Goal: Task Accomplishment & Management: Complete application form

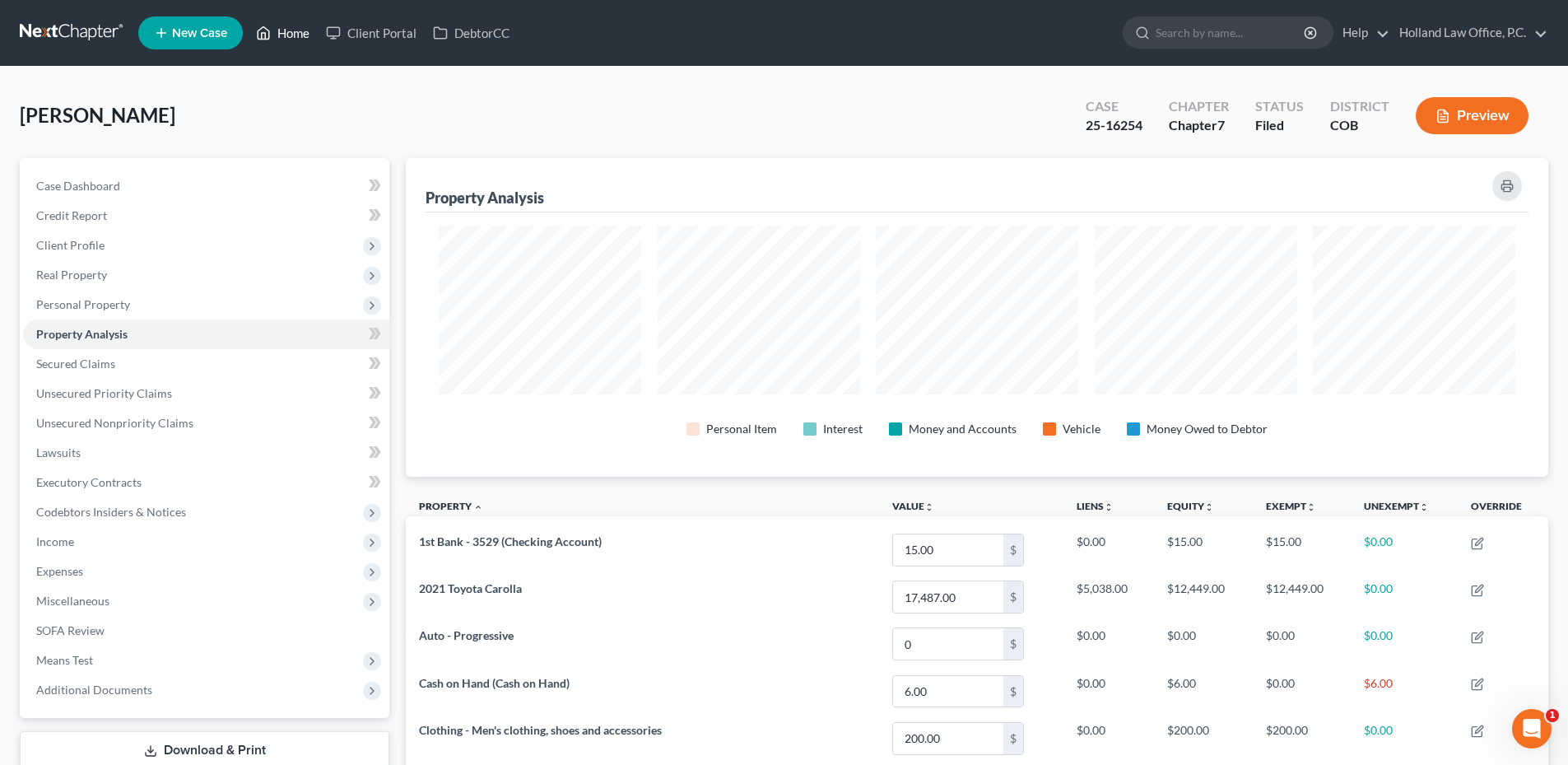
click at [277, 37] on link "Home" at bounding box center [283, 32] width 70 height 30
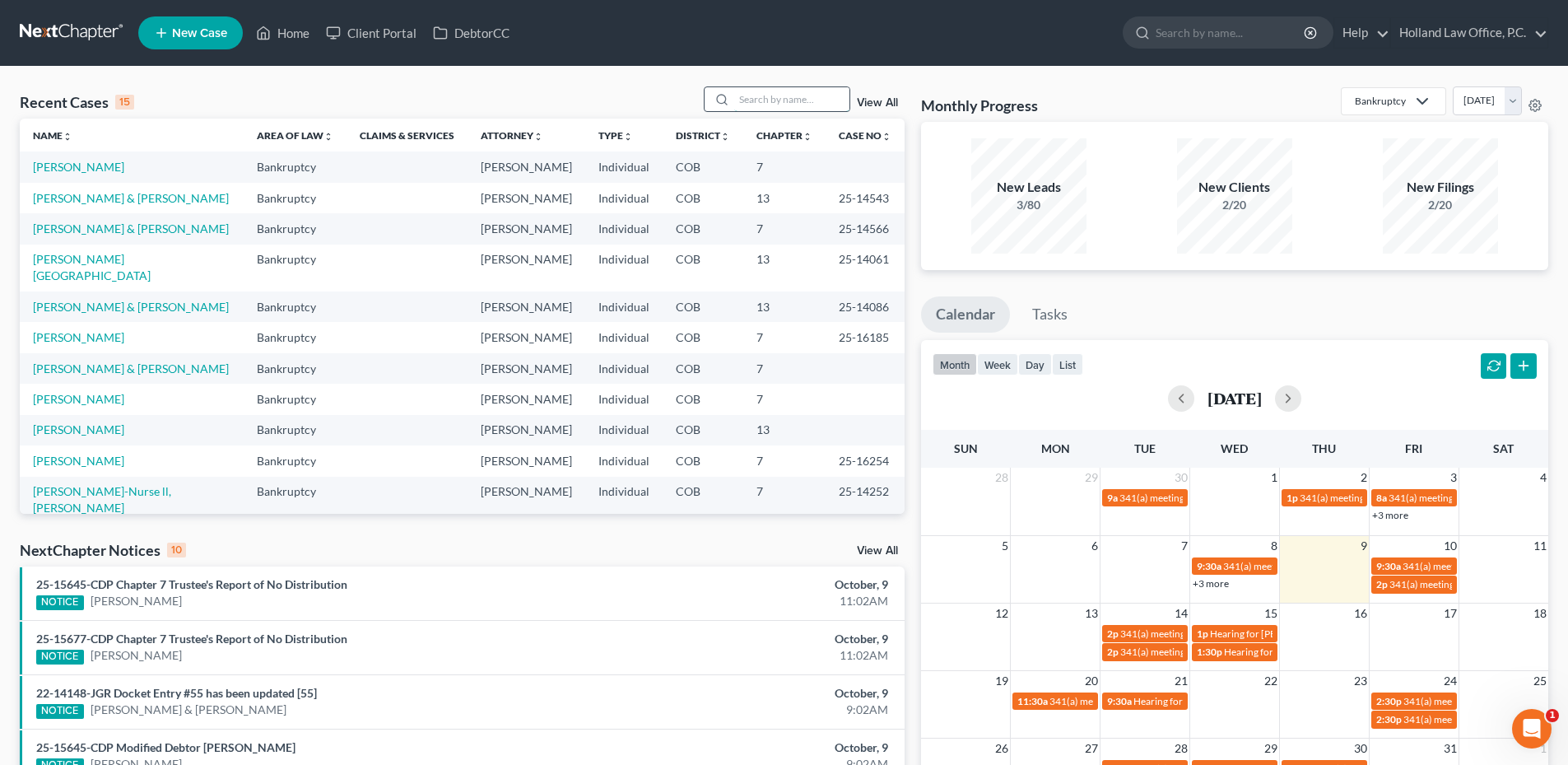
click at [753, 94] on input "search" at bounding box center [791, 99] width 115 height 24
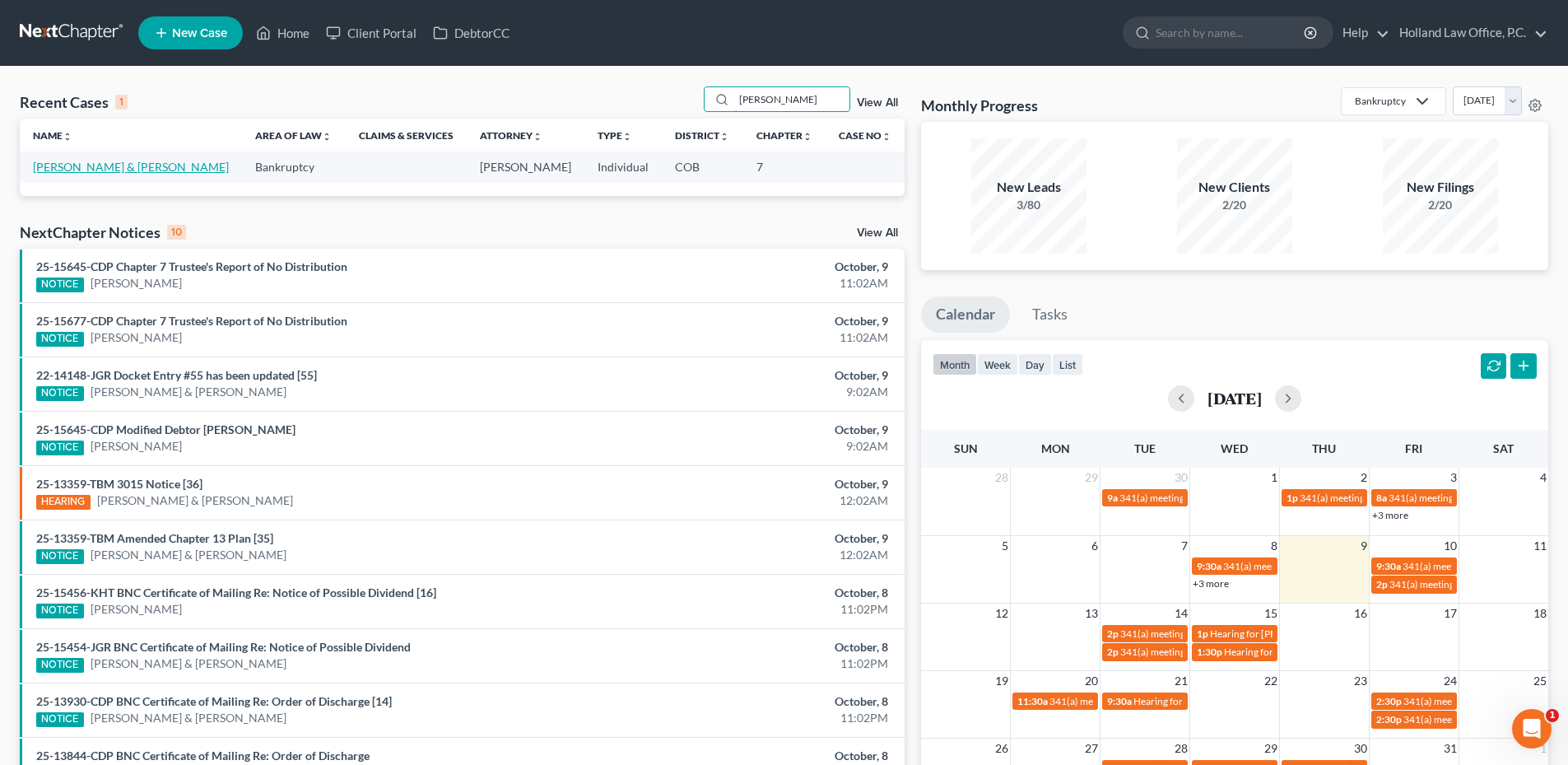
type input "[PERSON_NAME]"
click at [83, 164] on link "[PERSON_NAME] & [PERSON_NAME]" at bounding box center [131, 167] width 196 height 14
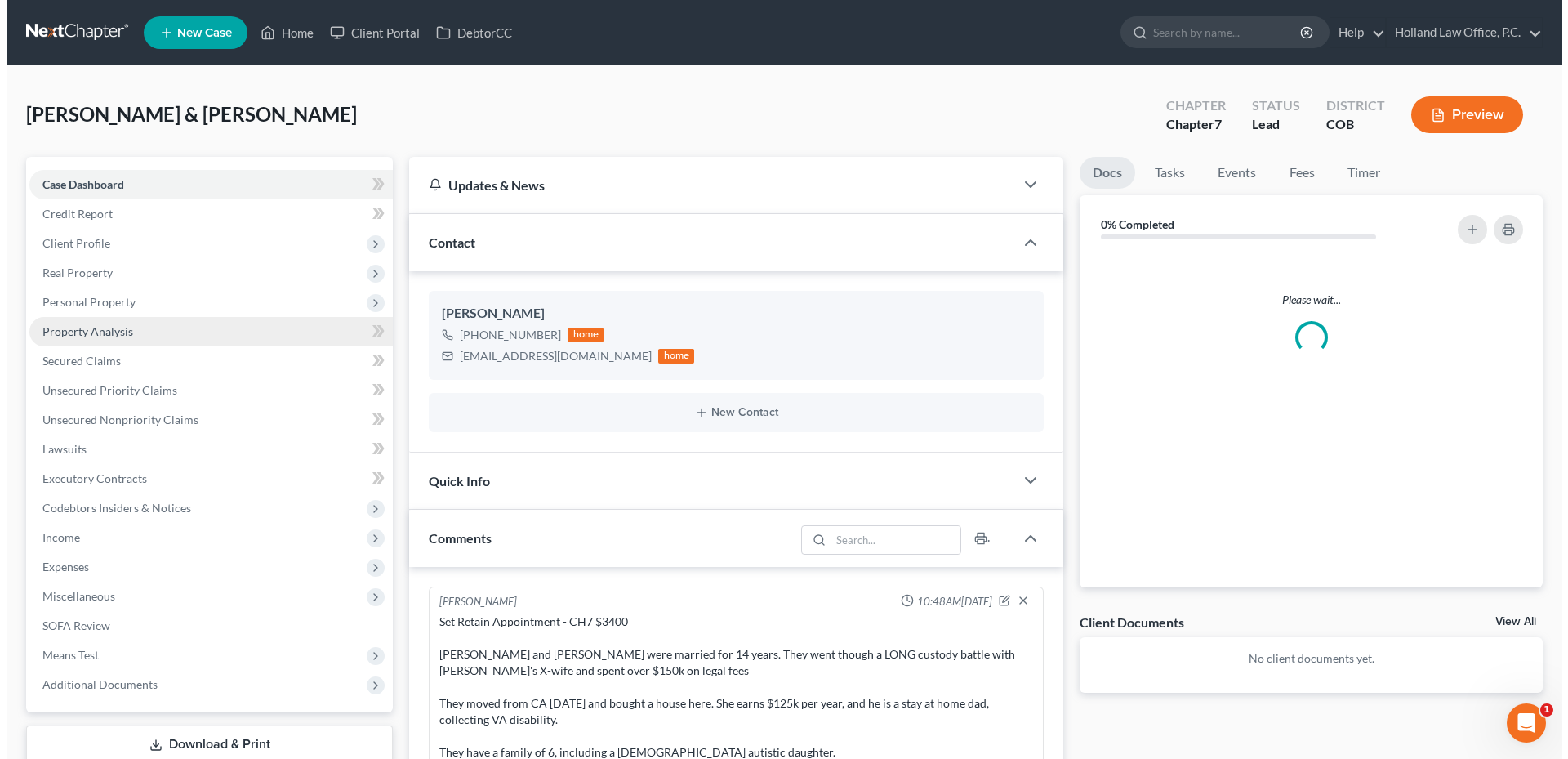
scroll to position [310, 0]
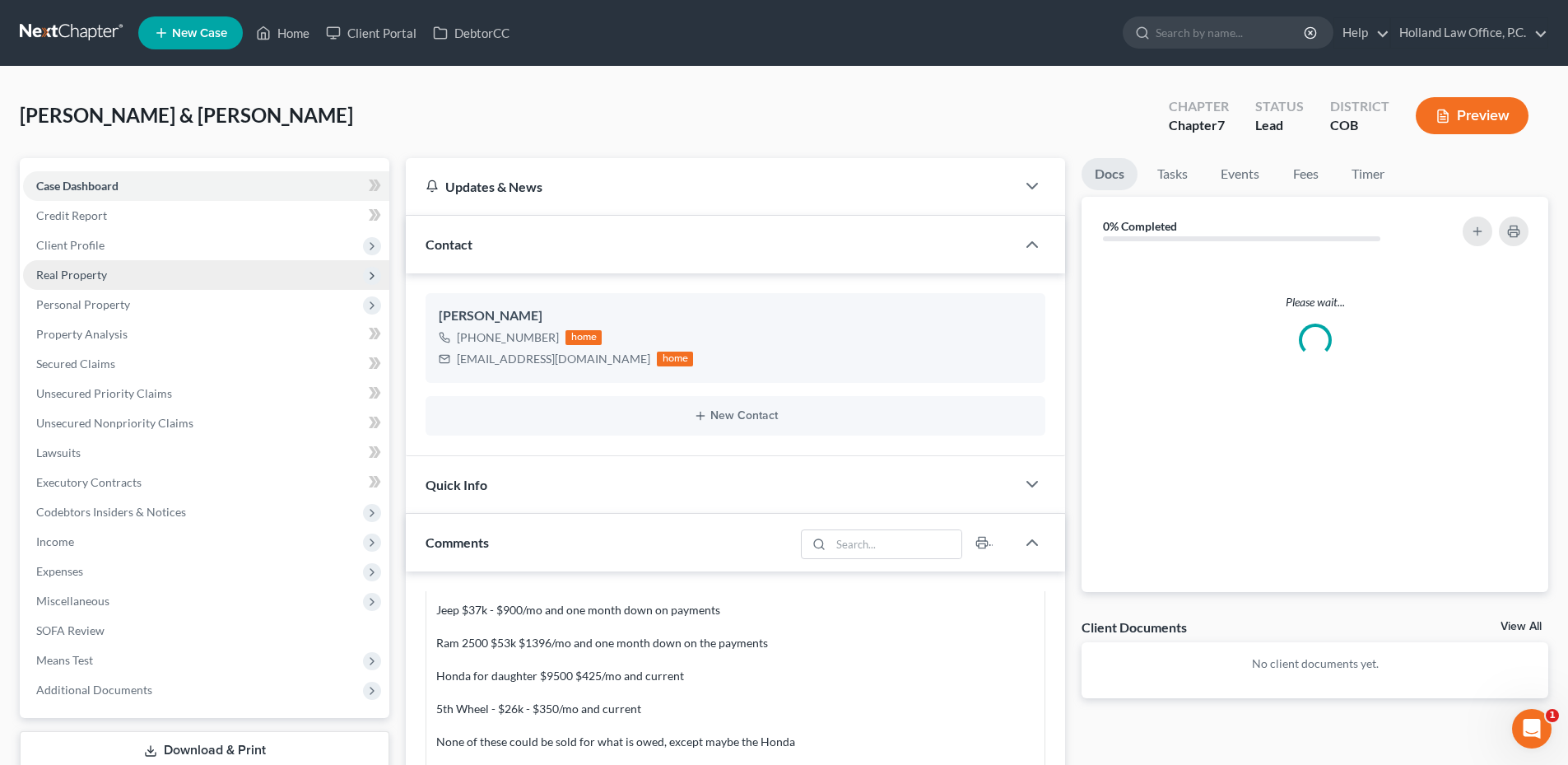
click at [101, 276] on span "Real Property" at bounding box center [72, 274] width 71 height 14
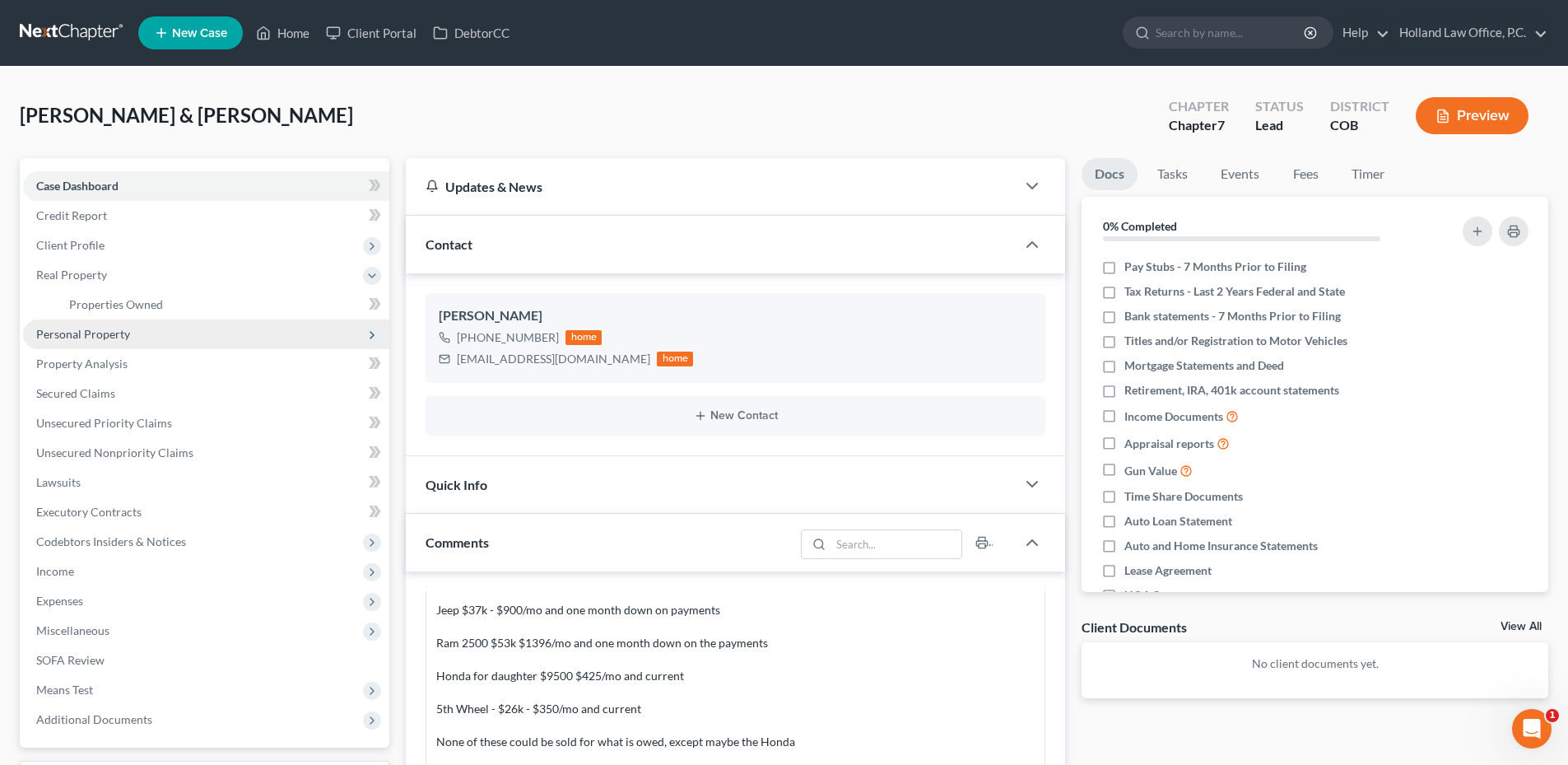
click at [119, 319] on span "Personal Property" at bounding box center [206, 334] width 366 height 30
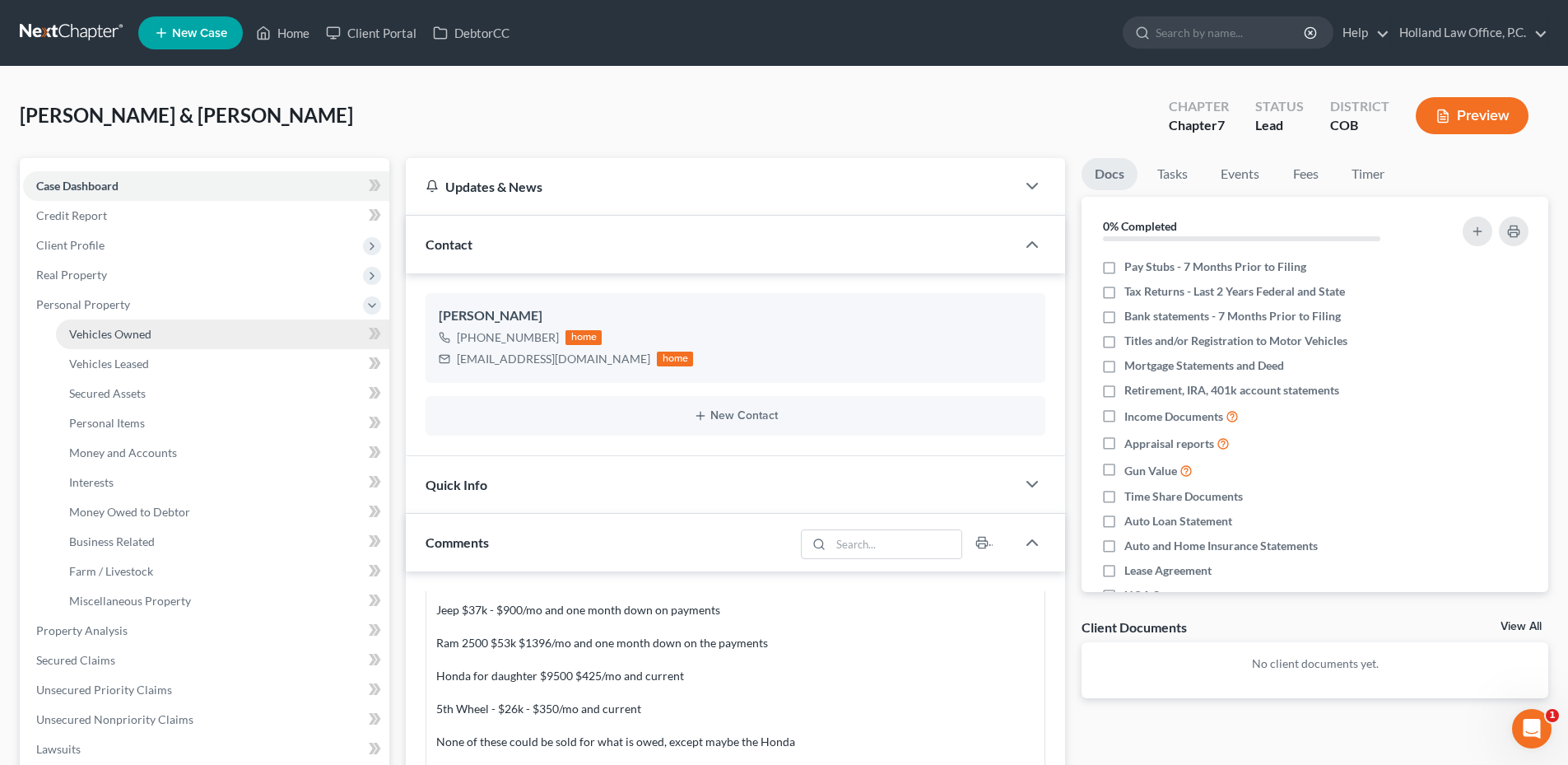
drag, startPoint x: 131, startPoint y: 333, endPoint x: 135, endPoint y: 317, distance: 16.5
click at [133, 333] on span "Vehicles Owned" at bounding box center [110, 334] width 83 height 14
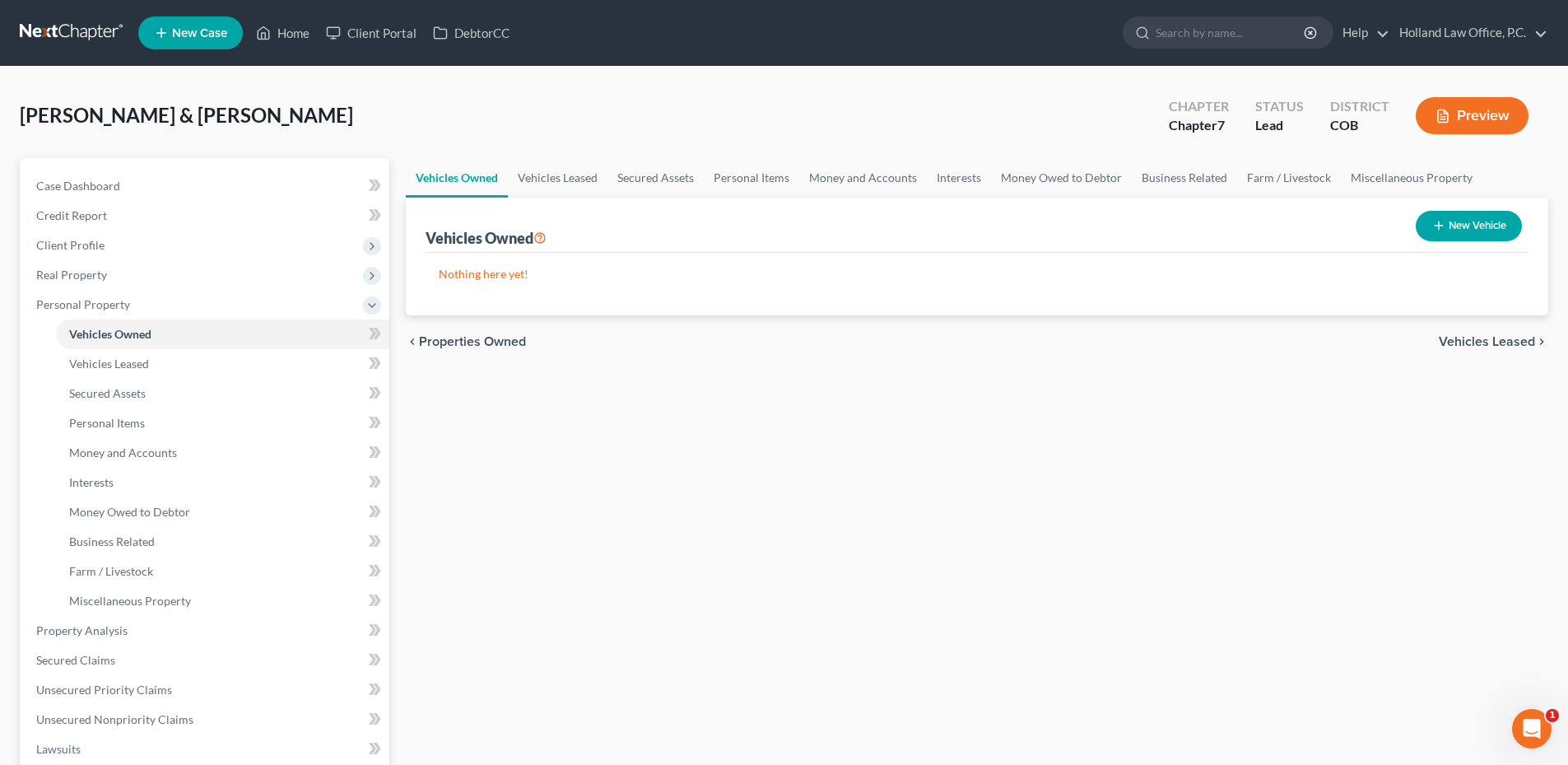
click at [1487, 224] on button "New Vehicle" at bounding box center [1469, 226] width 106 height 31
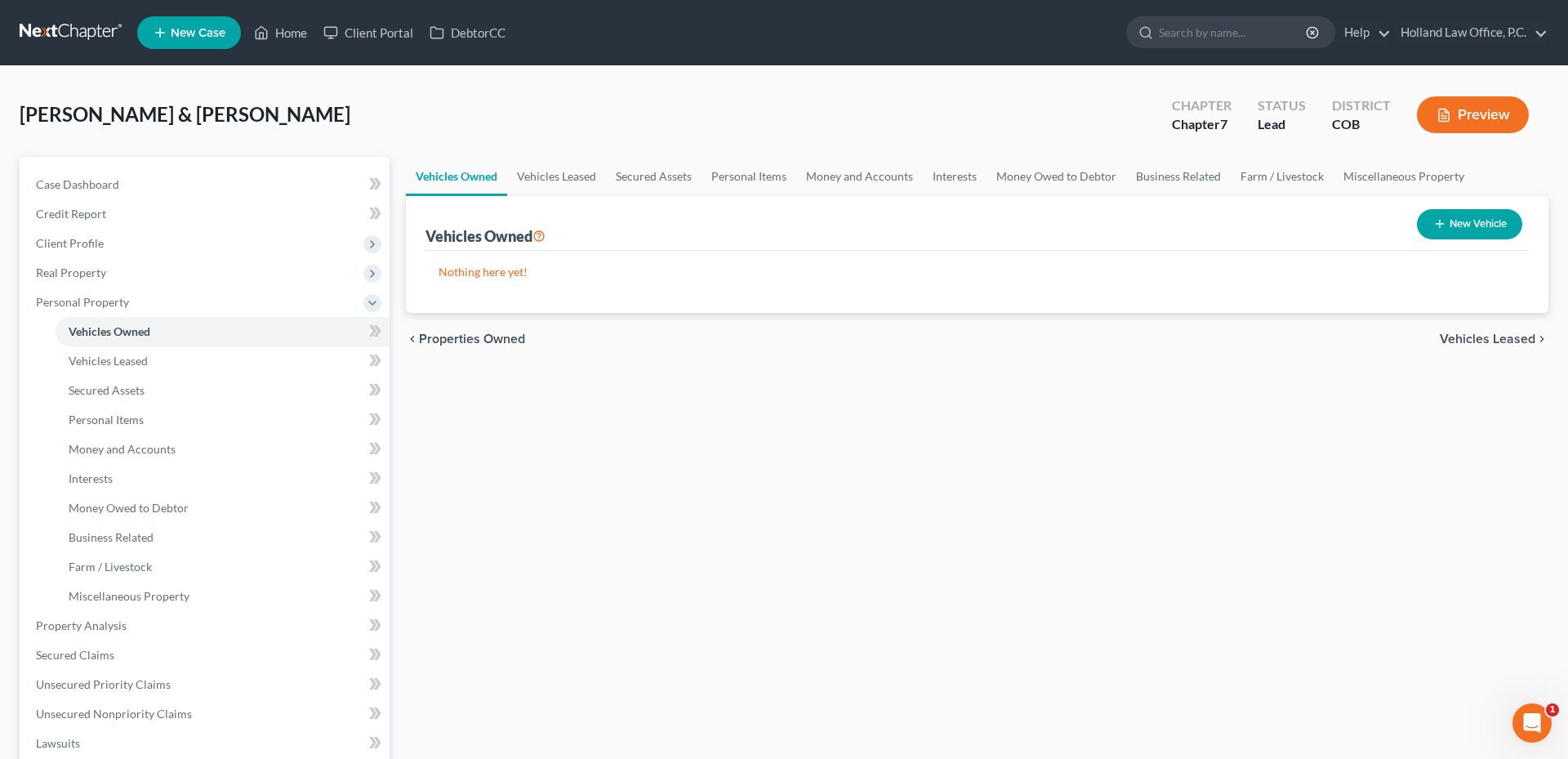
select select "0"
select select "2"
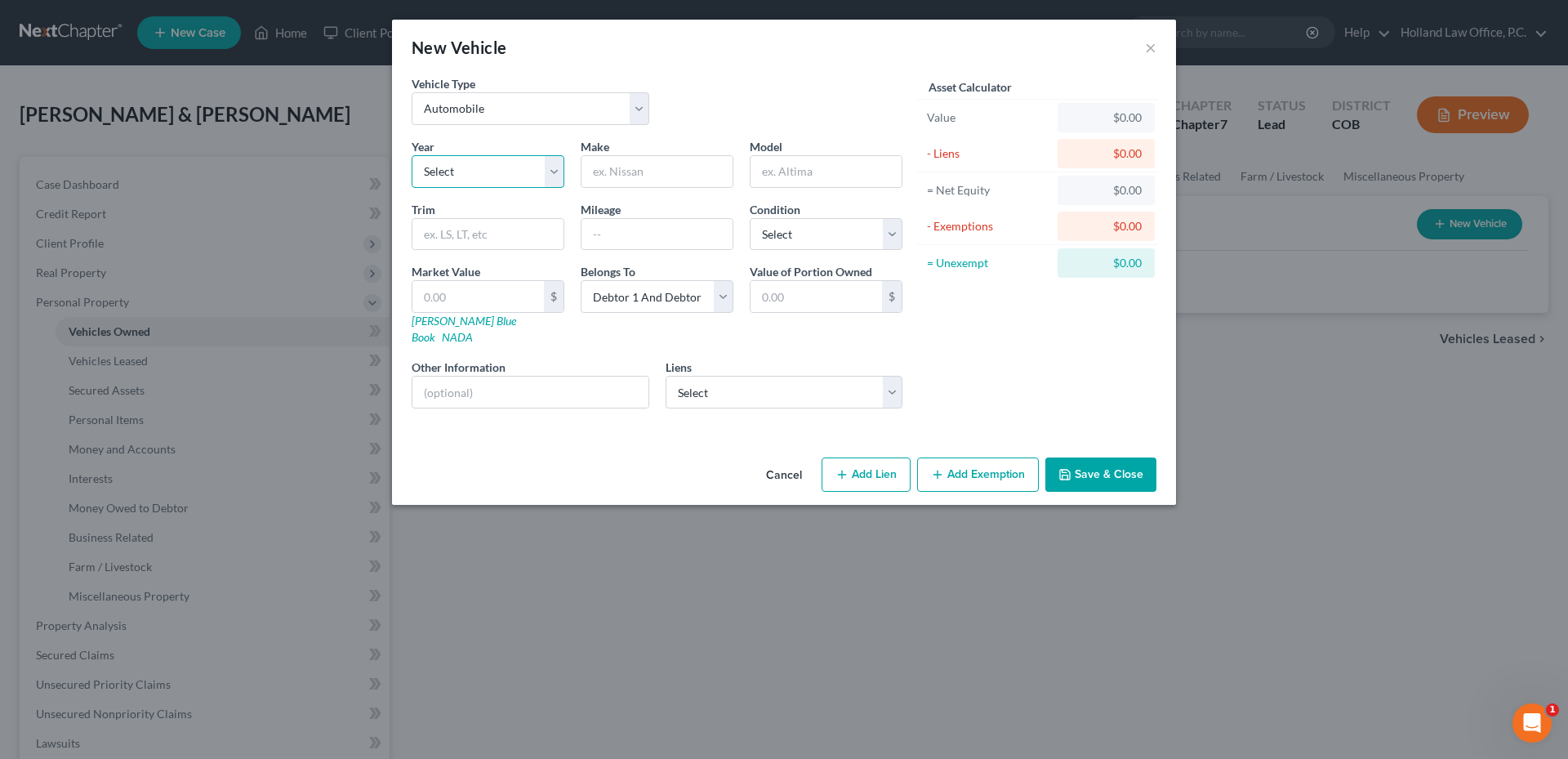
drag, startPoint x: 420, startPoint y: 156, endPoint x: 428, endPoint y: 156, distance: 8.0
click at [420, 156] on select "Select 2026 2025 2024 2023 2022 2021 2020 2019 2018 2017 2016 2015 2014 2013 20…" at bounding box center [487, 172] width 153 height 33
select select "11"
click at [411, 156] on select "Select 2026 2025 2024 2023 2022 2021 2020 2019 2018 2017 2016 2015 2014 2013 20…" at bounding box center [487, 172] width 153 height 33
click at [652, 160] on input "text" at bounding box center [656, 172] width 151 height 31
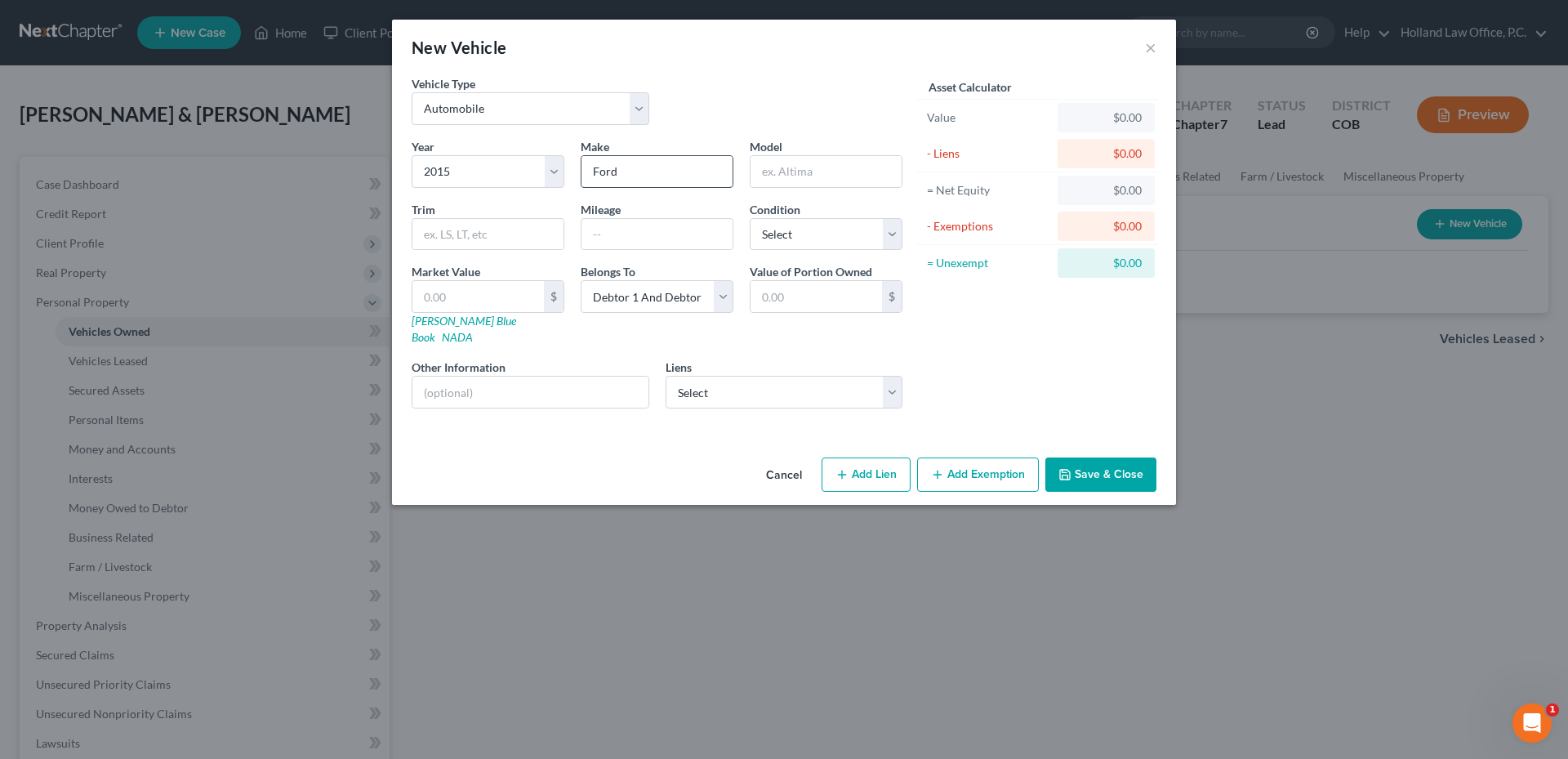
type input "Ford"
type input "F150"
click at [822, 245] on select "Select Excellent Very Good Good Fair Poor" at bounding box center [825, 234] width 153 height 33
select select "2"
click at [749, 218] on select "Select Excellent Very Good Good Fair Poor" at bounding box center [825, 234] width 153 height 33
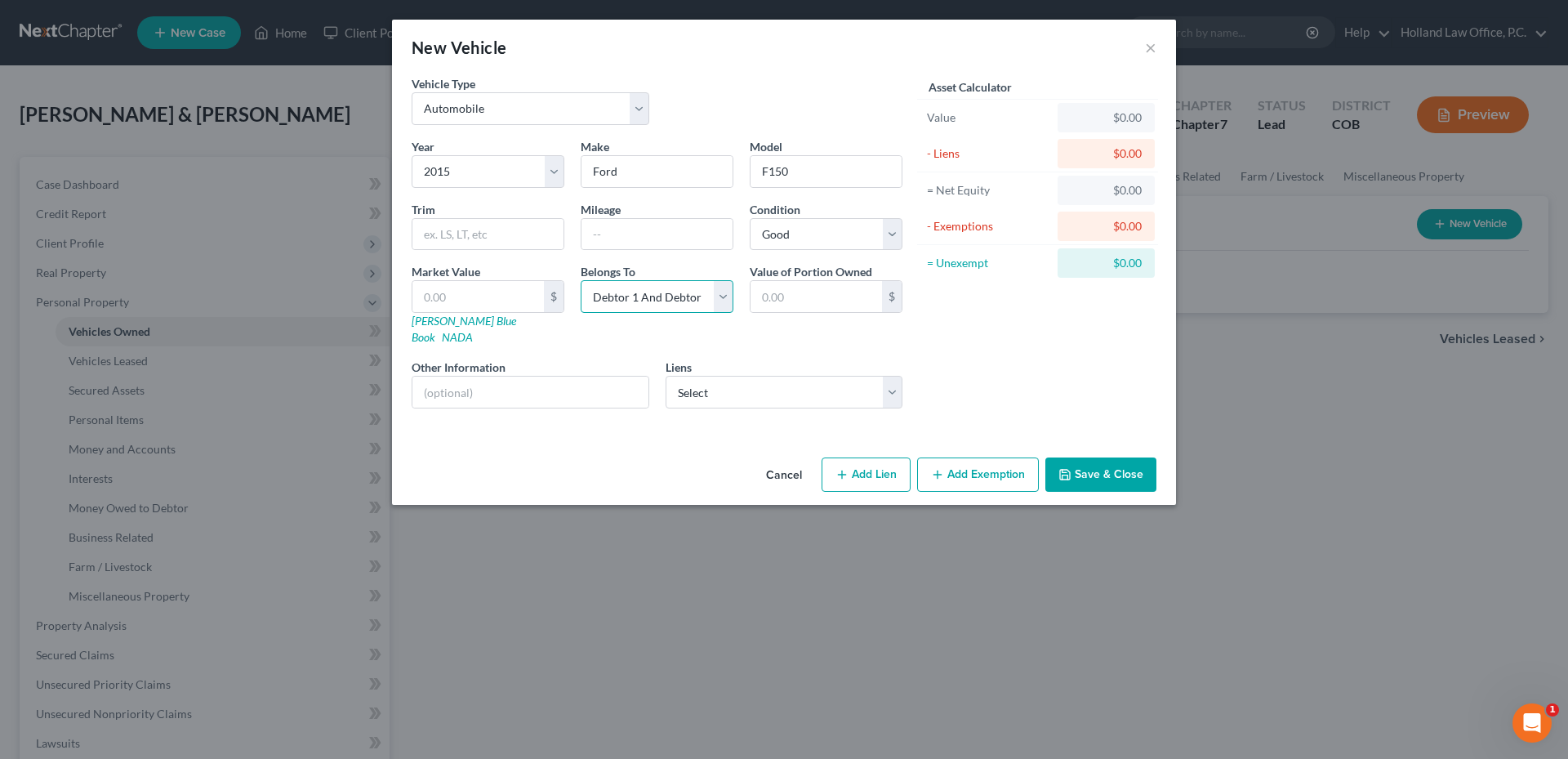
click at [729, 284] on select "Select Debtor 1 Only Debtor 2 Only Debtor 1 And Debtor 2 Only At Least One Of T…" at bounding box center [656, 297] width 153 height 33
select select "3"
click at [580, 281] on select "Select Debtor 1 Only Debtor 2 Only Debtor 1 And Debtor 2 Only At Least One Of T…" at bounding box center [656, 297] width 153 height 33
click at [776, 299] on input "text" at bounding box center [816, 297] width 132 height 31
type input "0.00"
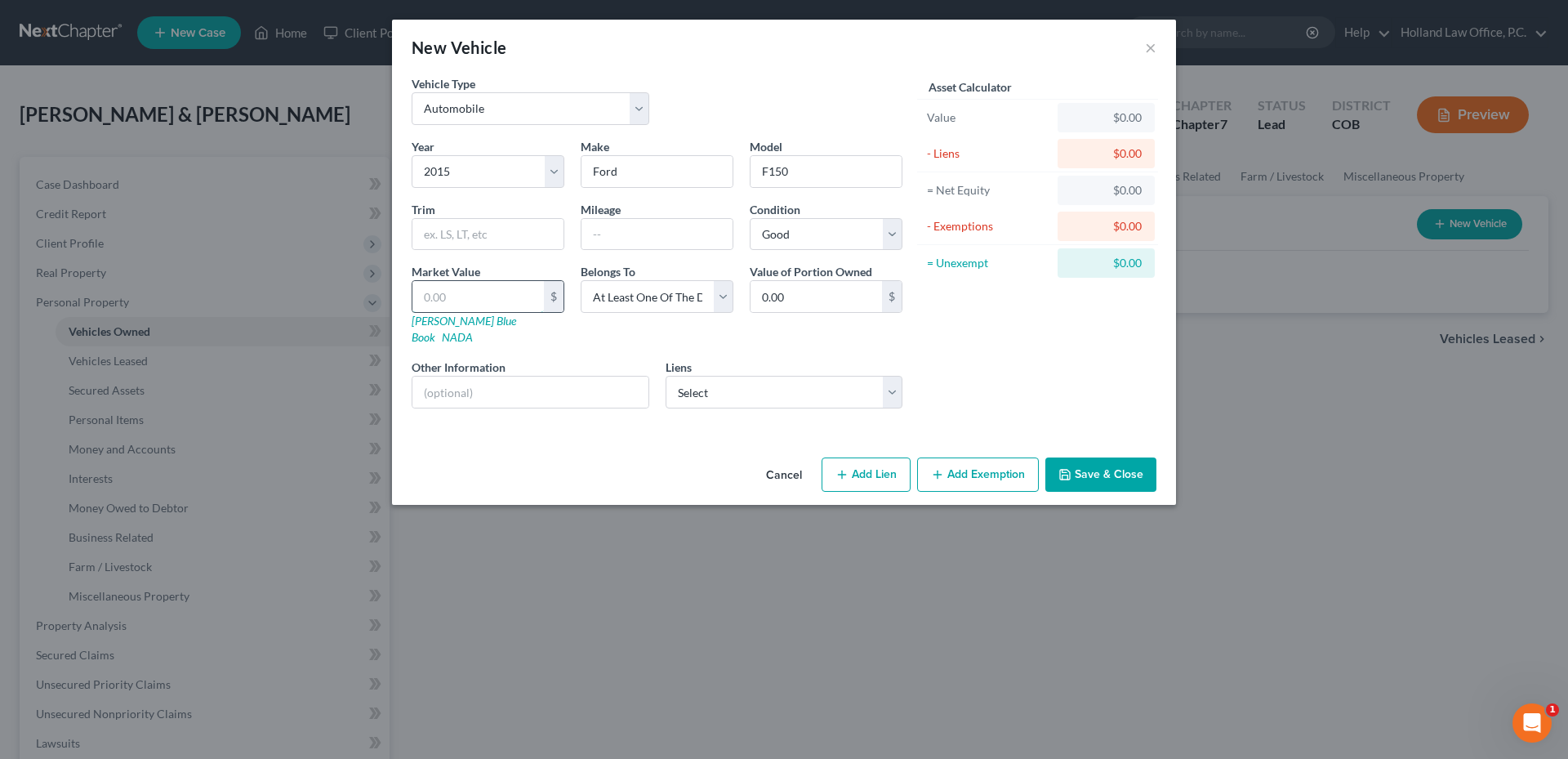
click at [486, 305] on input "text" at bounding box center [478, 297] width 132 height 31
type input "1"
type input "1.00"
type input "10"
type input "10.00"
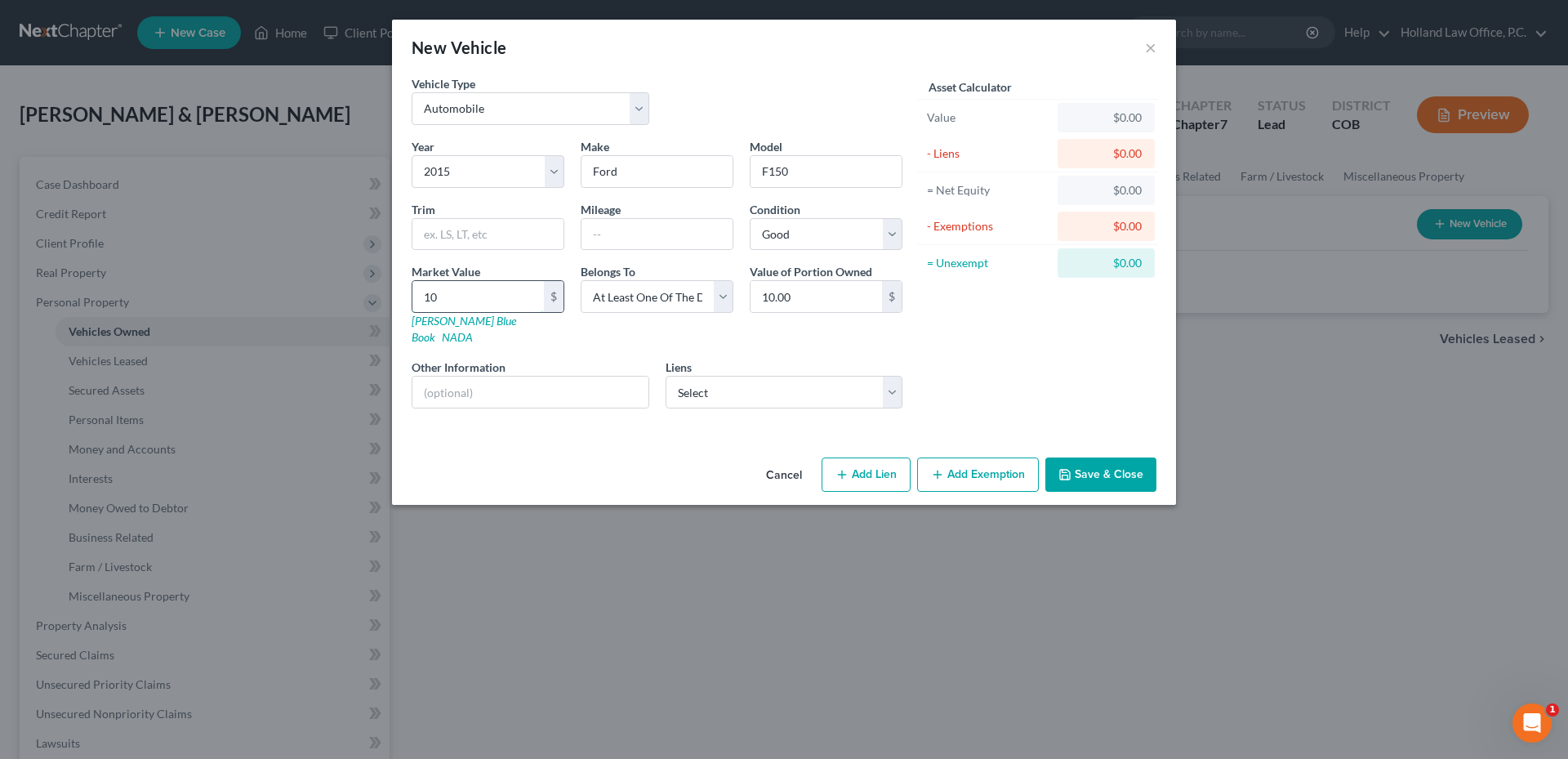
type input "100"
type input "100.00"
type input "1000"
type input "1,000.00"
type input "1,000.0"
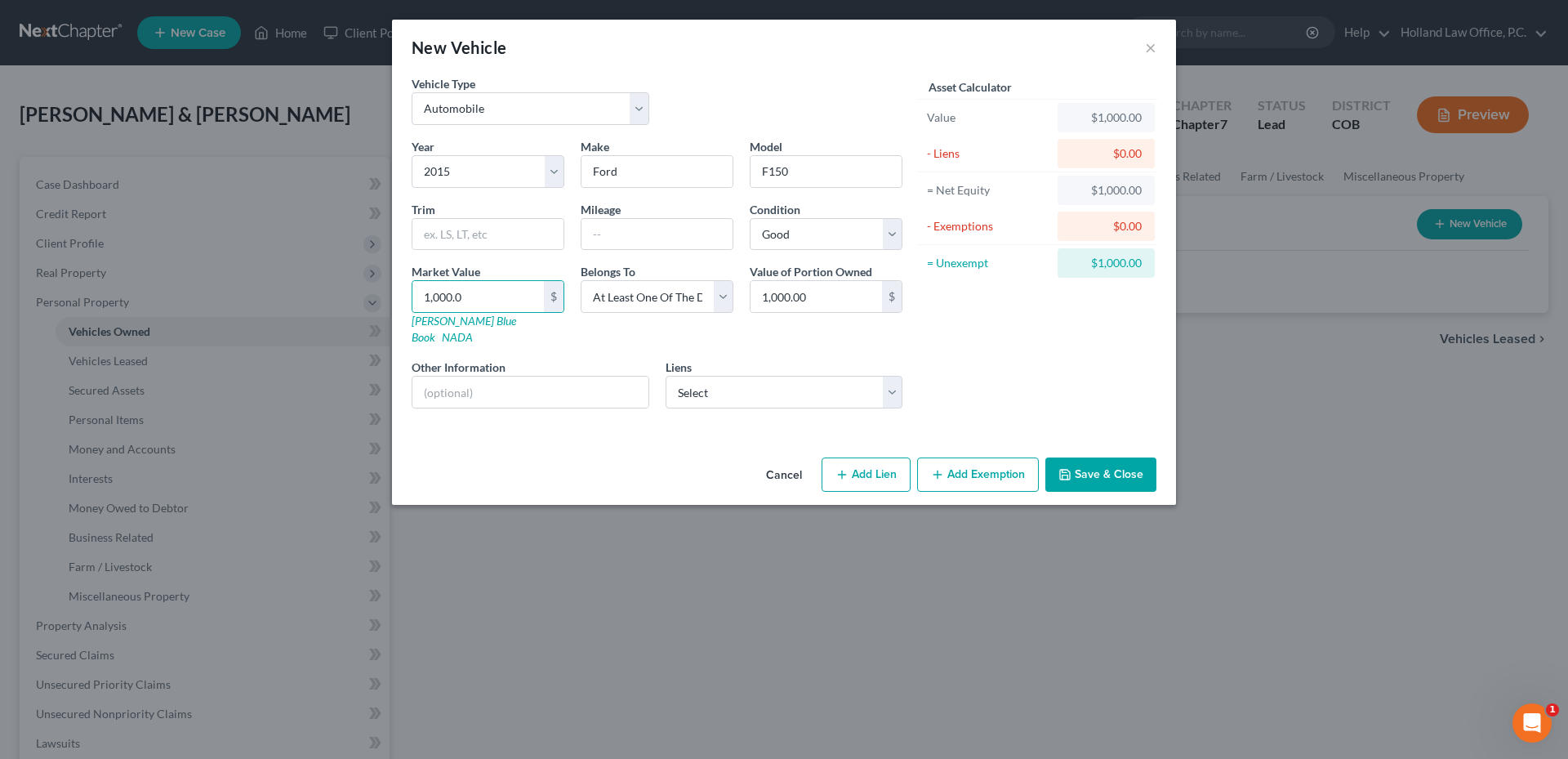
click at [884, 277] on div "Value of Portion Owned 1,000.00 $" at bounding box center [826, 304] width 169 height 83
type input "0.00"
click at [1015, 319] on div "Asset Calculator Value $1,000.00 - Liens $0.00 = Net Equity $1,000.00 - Exempti…" at bounding box center [1037, 248] width 254 height 347
click at [514, 380] on input "text" at bounding box center [530, 392] width 236 height 31
type input "Daughter truck"
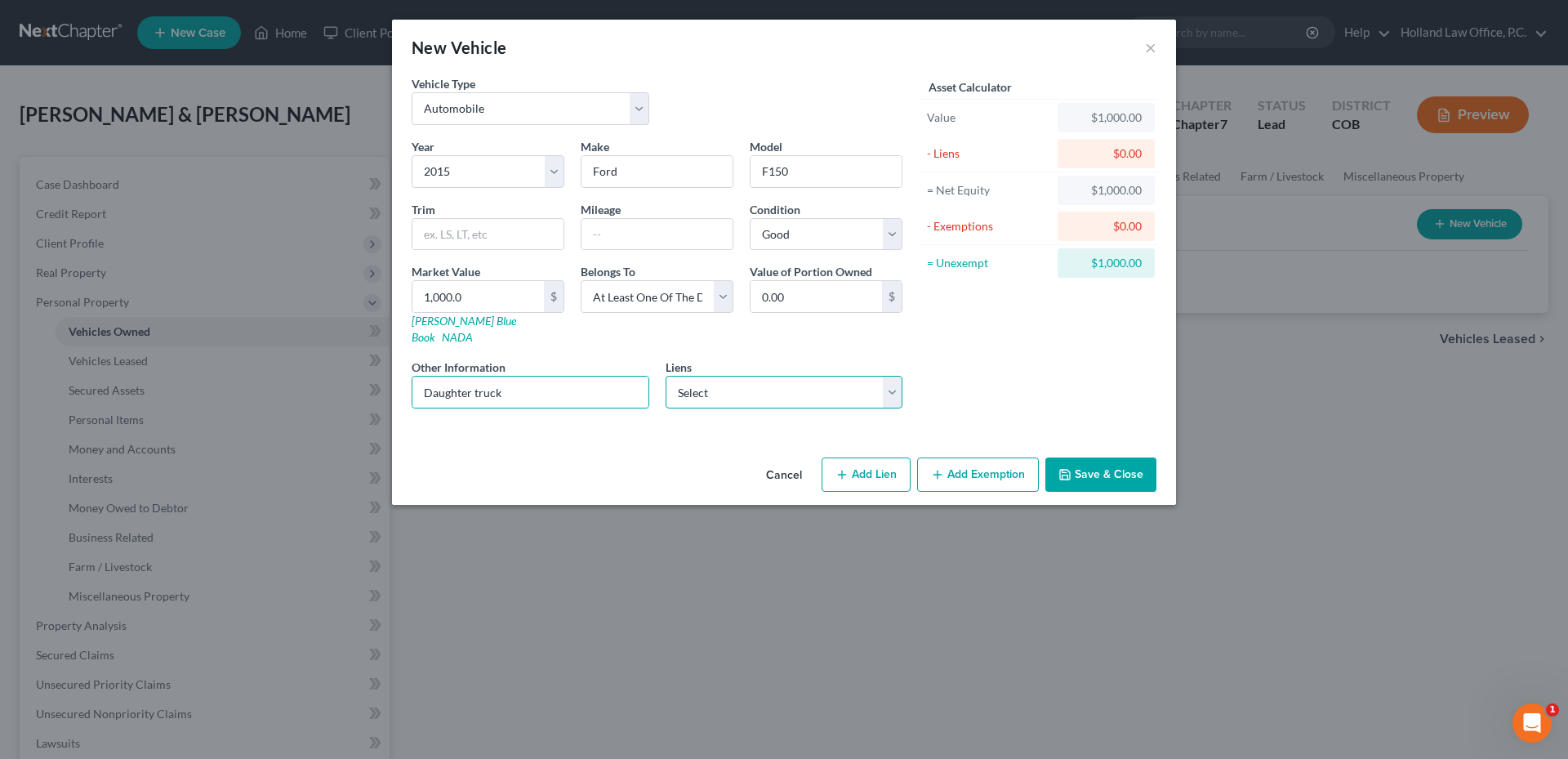
click at [760, 376] on select "Select Nstar/[PERSON_NAME] - $490,388.00 Ally Financial - $54,009.00 Nuvision F…" at bounding box center [784, 392] width 237 height 33
click at [947, 457] on button "Add Exemption" at bounding box center [977, 474] width 122 height 35
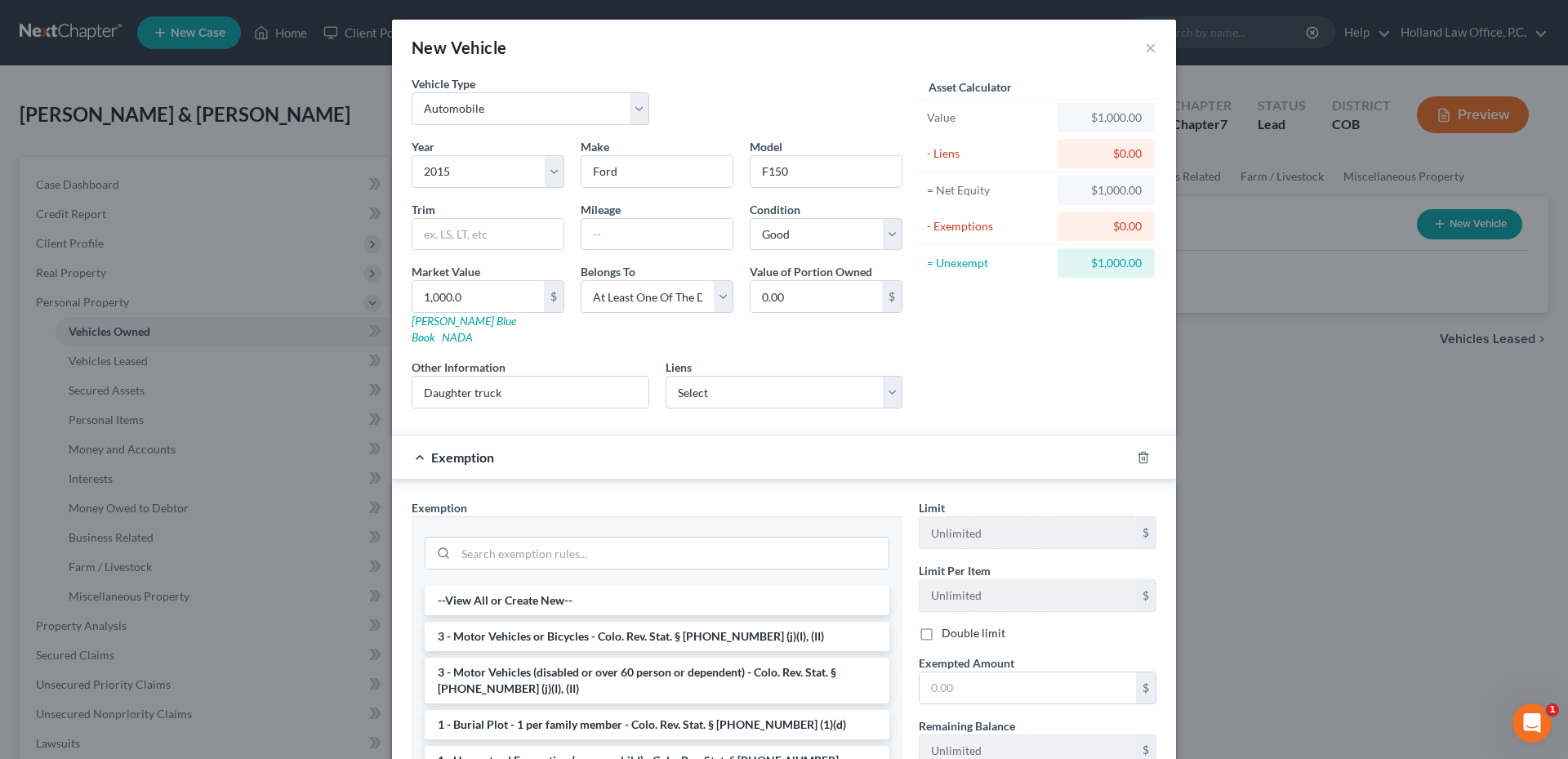
scroll to position [82, 0]
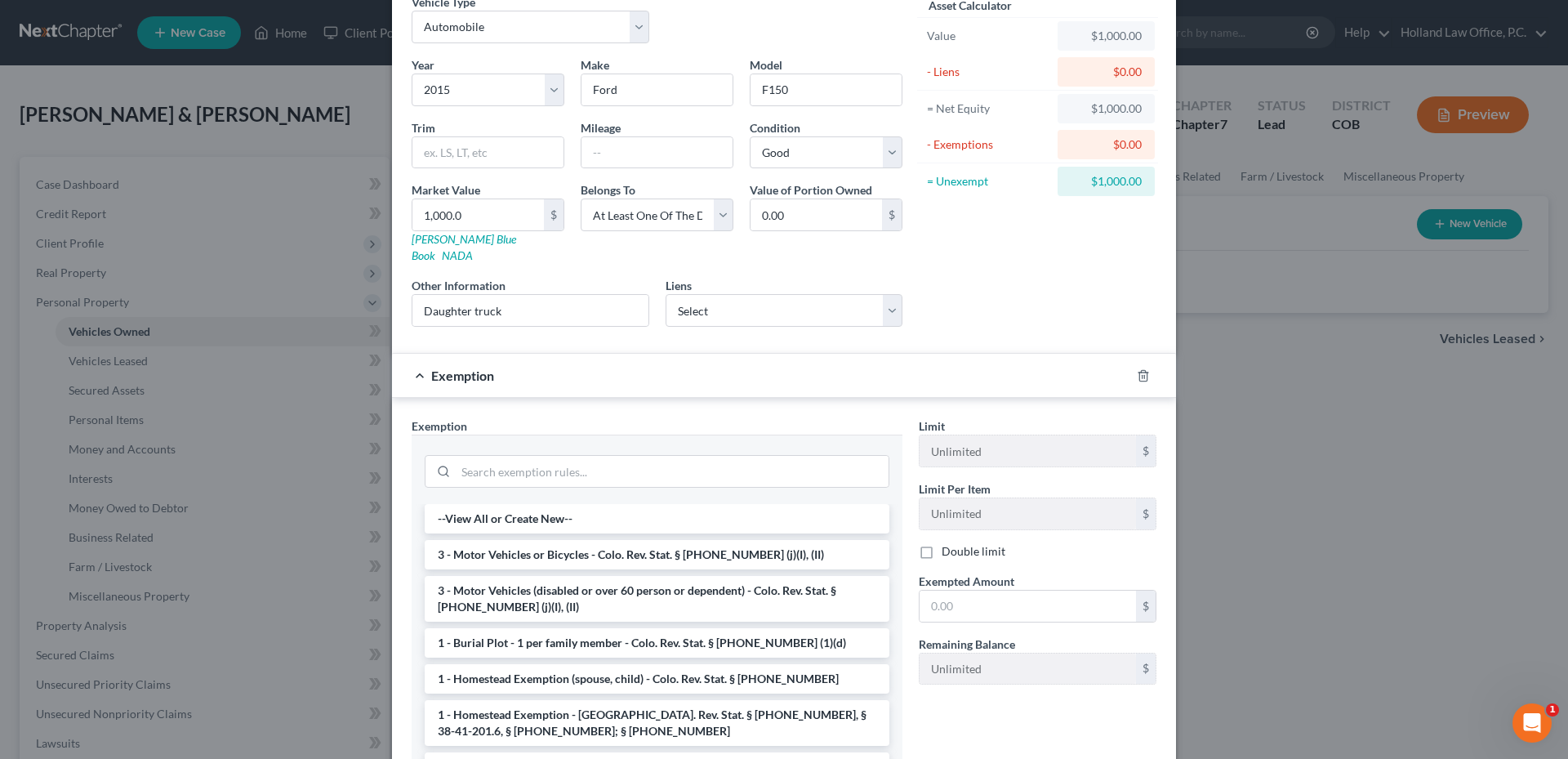
click at [941, 543] on label "Double limit" at bounding box center [972, 551] width 63 height 16
click at [948, 543] on input "Double limit" at bounding box center [953, 549] width 11 height 11
click at [509, 540] on li "3 - Motor Vehicles or Bicycles - Colo. Rev. Stat. § [PHONE_NUMBER] (j)(I), (II)" at bounding box center [657, 554] width 465 height 30
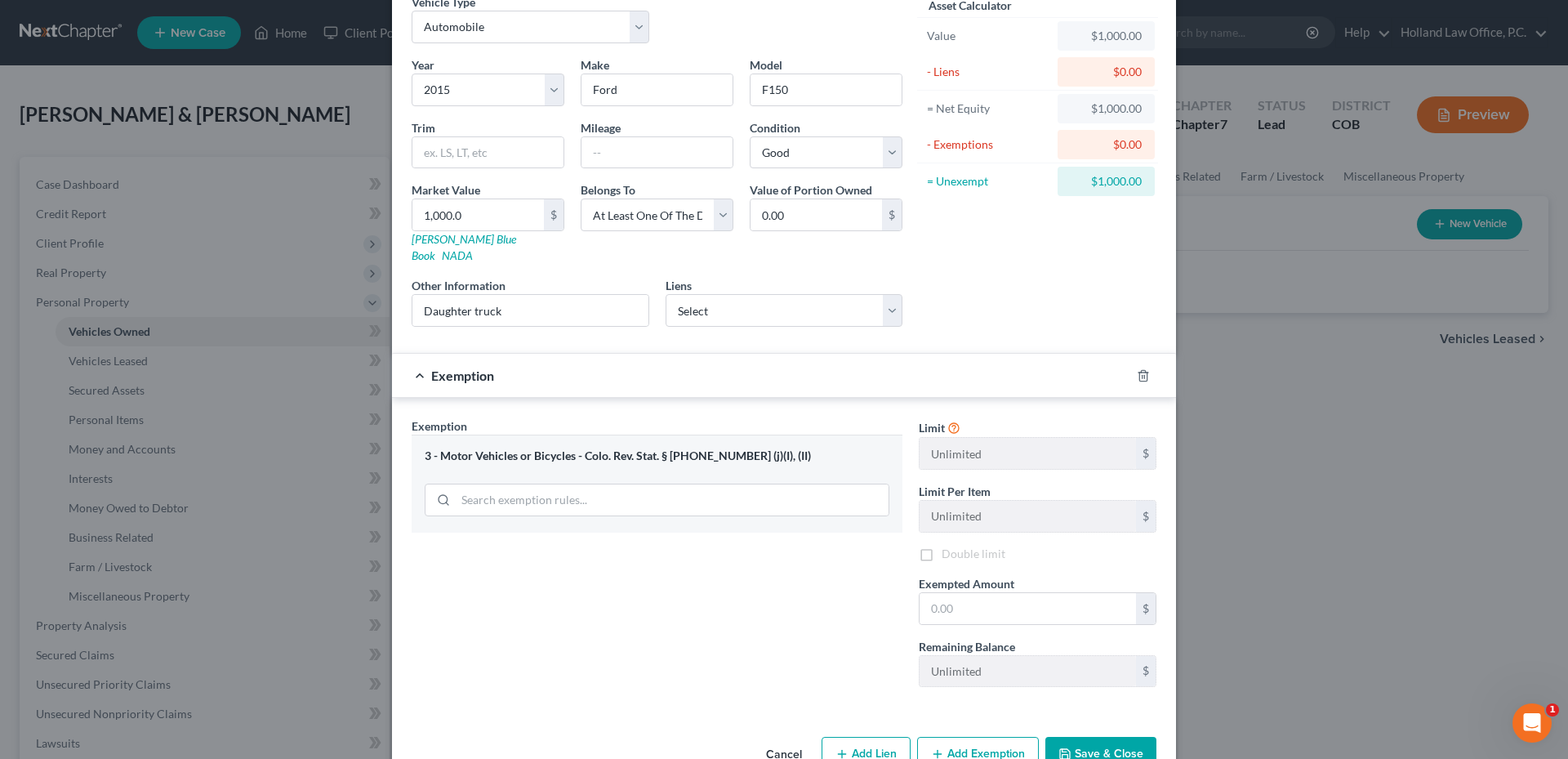
checkbox input "false"
click at [995, 593] on input "text" at bounding box center [1027, 609] width 216 height 31
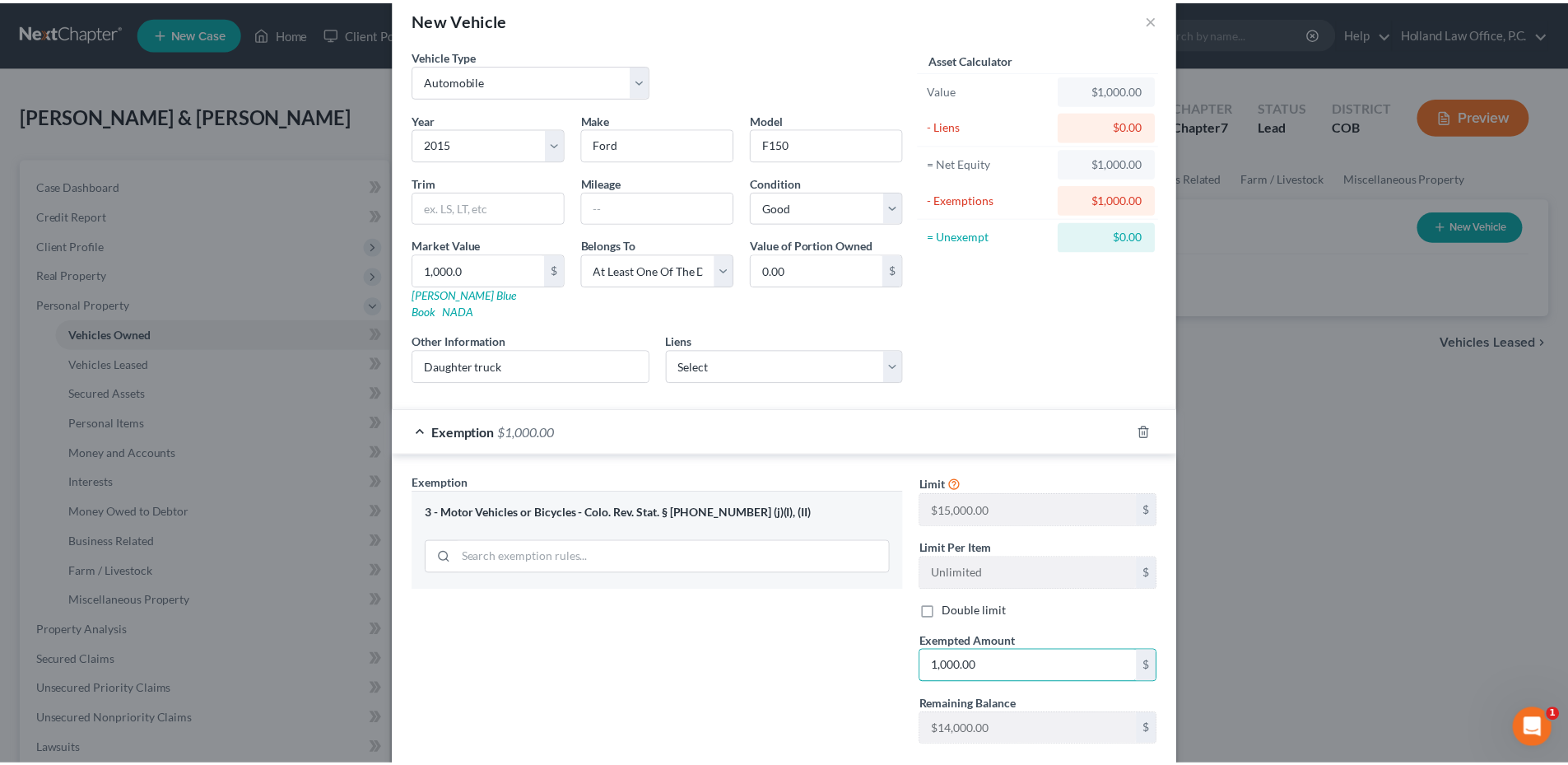
scroll to position [0, 0]
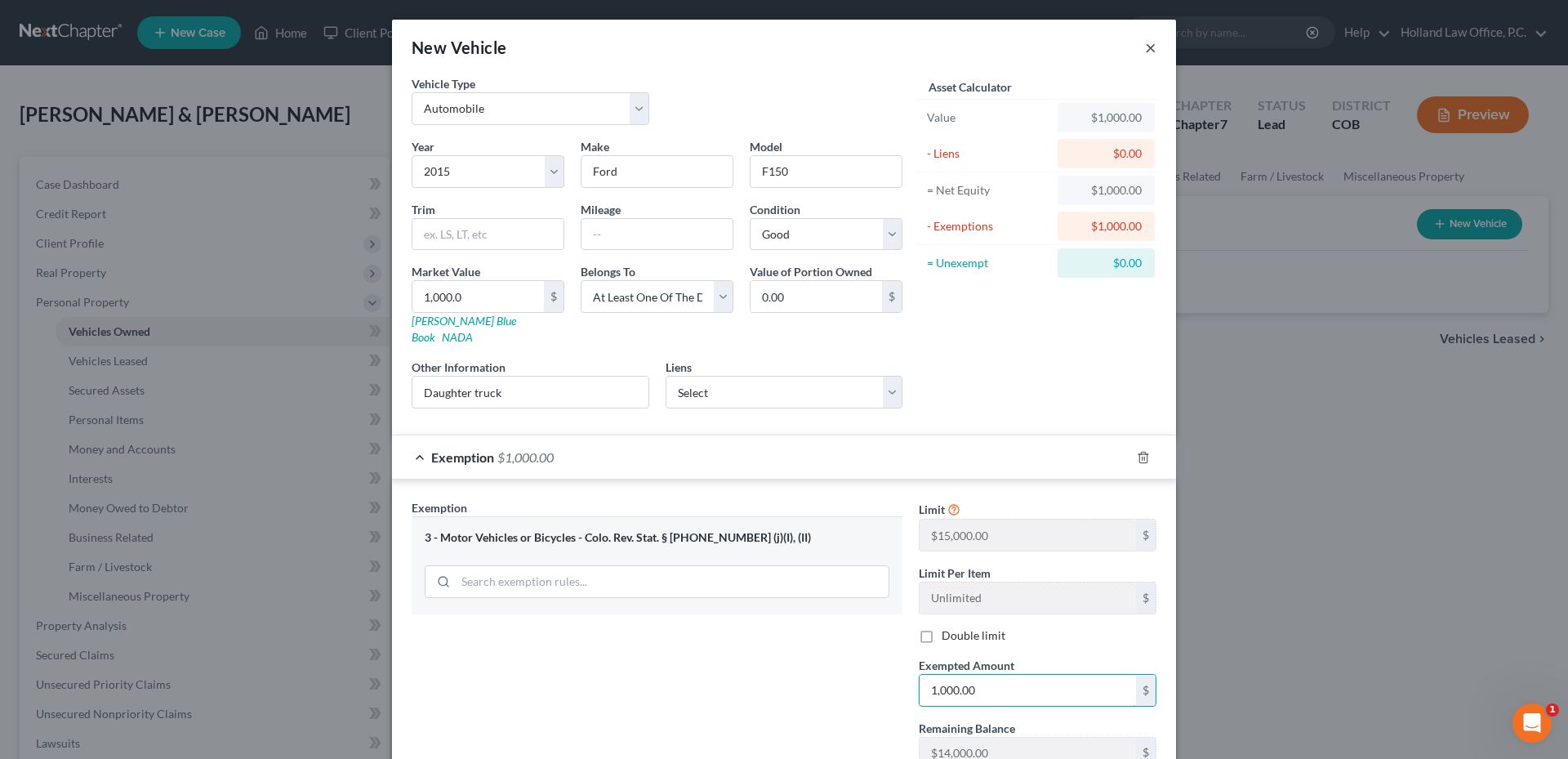
type input "1,000.00"
click at [1145, 46] on button "×" at bounding box center [1151, 46] width 12 height 19
